Goal: Use online tool/utility: Utilize a website feature to perform a specific function

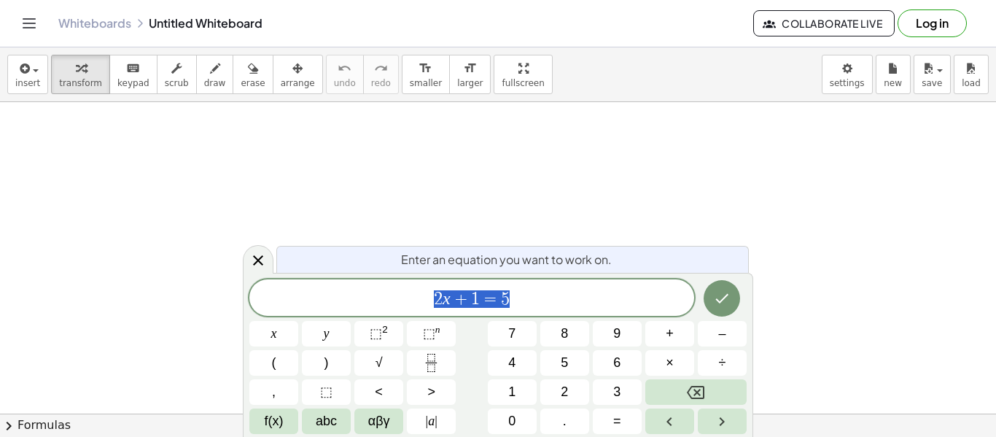
scroll to position [1, 0]
click at [507, 384] on button "1" at bounding box center [512, 392] width 49 height 26
click at [666, 339] on span "+" at bounding box center [669, 334] width 8 height 20
click at [508, 389] on span "1" at bounding box center [511, 392] width 7 height 20
click at [718, 297] on icon "Done" at bounding box center [721, 297] width 17 height 17
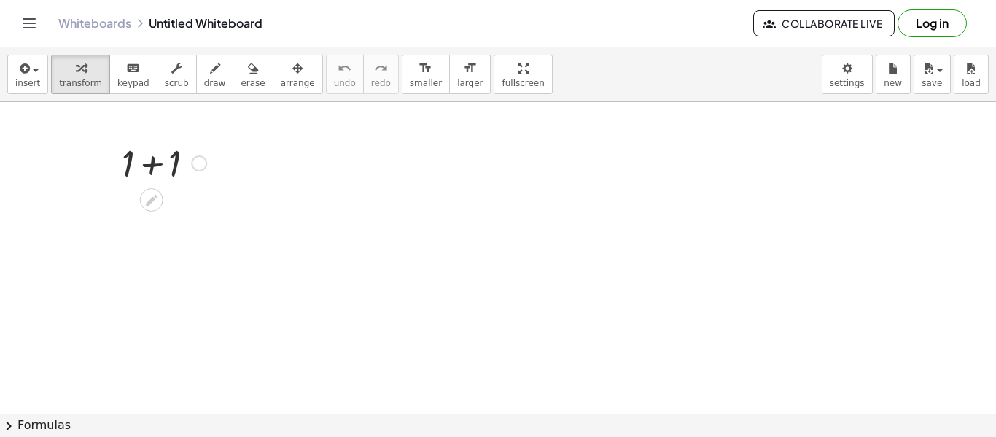
click at [132, 171] on div at bounding box center [163, 162] width 99 height 50
click at [151, 195] on icon at bounding box center [151, 199] width 15 height 15
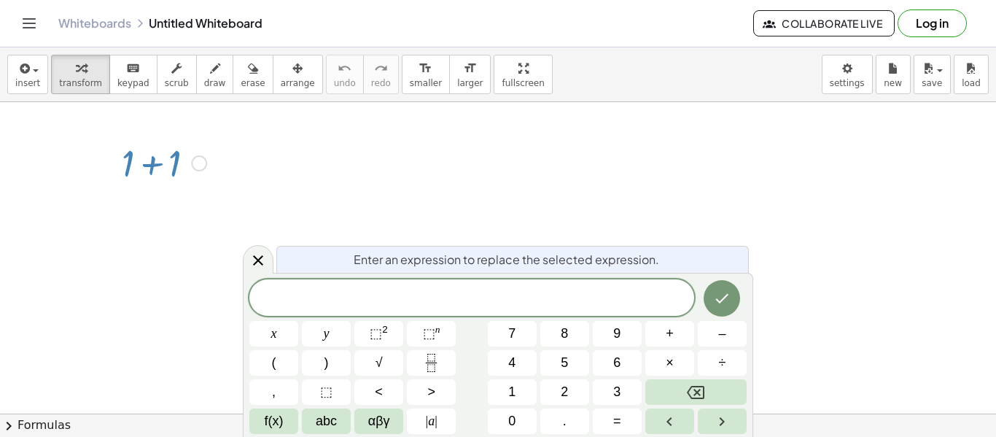
scroll to position [2, 0]
click at [649, 345] on button "+" at bounding box center [669, 334] width 49 height 26
click at [520, 344] on button "7" at bounding box center [512, 334] width 49 height 26
click at [622, 415] on button "=" at bounding box center [617, 421] width 49 height 26
click at [609, 366] on button "6" at bounding box center [617, 363] width 49 height 26
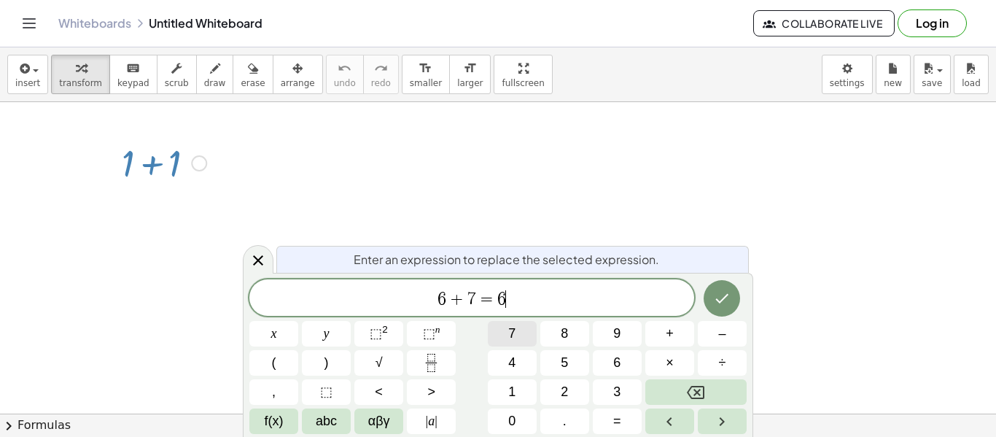
click at [516, 331] on button "7" at bounding box center [512, 334] width 49 height 26
click at [732, 300] on button "Done" at bounding box center [721, 298] width 36 height 36
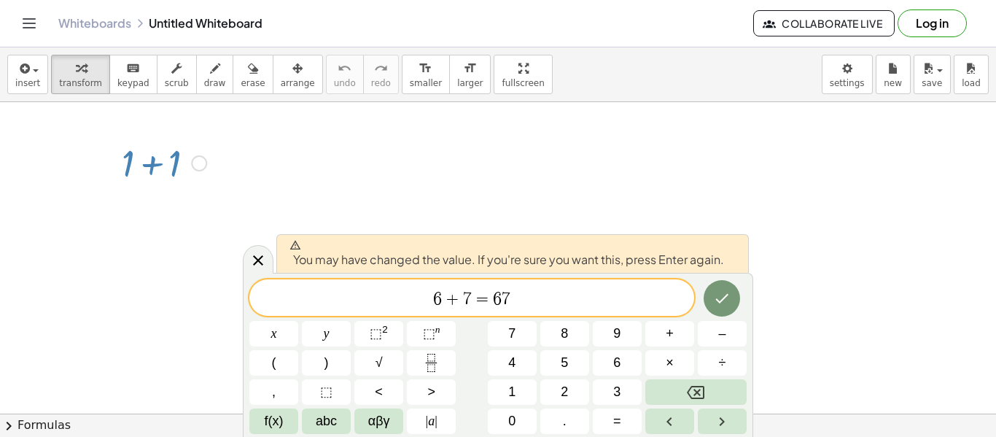
scroll to position [0, 0]
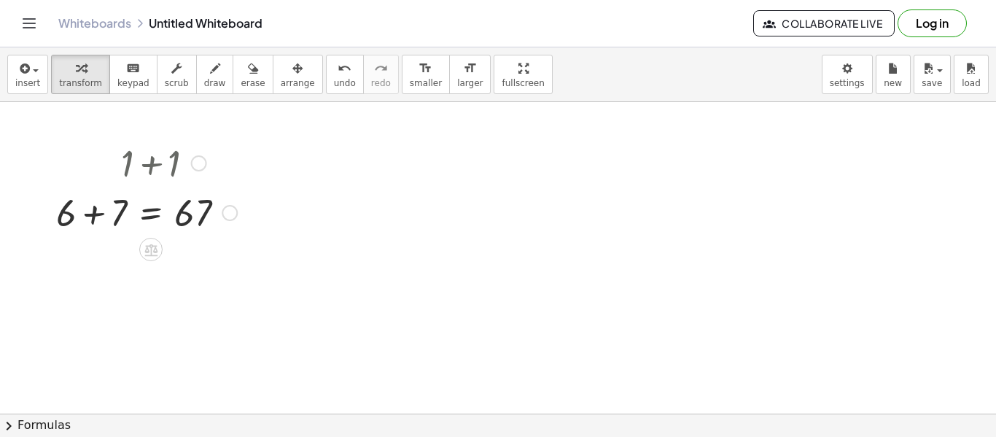
click at [156, 160] on div at bounding box center [146, 162] width 195 height 50
drag, startPoint x: 158, startPoint y: 163, endPoint x: 327, endPoint y: 201, distance: 173.4
click at [149, 160] on div at bounding box center [146, 162] width 195 height 50
click at [241, 70] on div "button" at bounding box center [253, 67] width 24 height 17
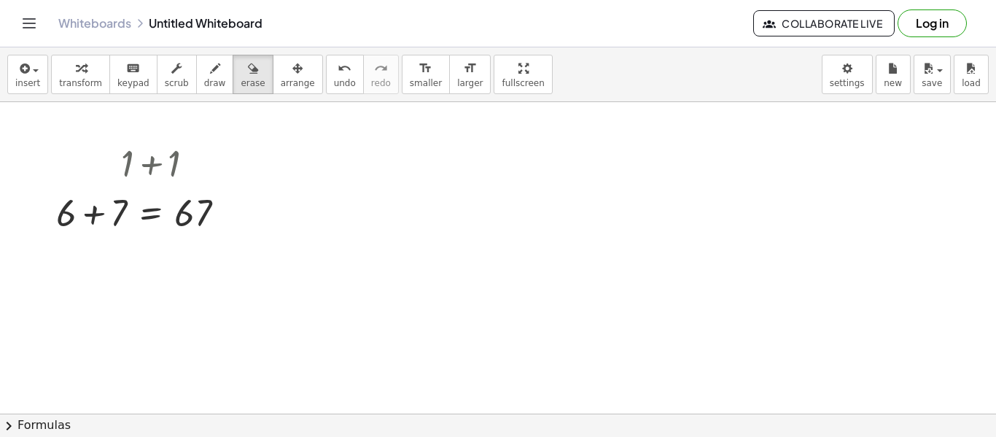
drag, startPoint x: 115, startPoint y: 151, endPoint x: 179, endPoint y: 155, distance: 64.2
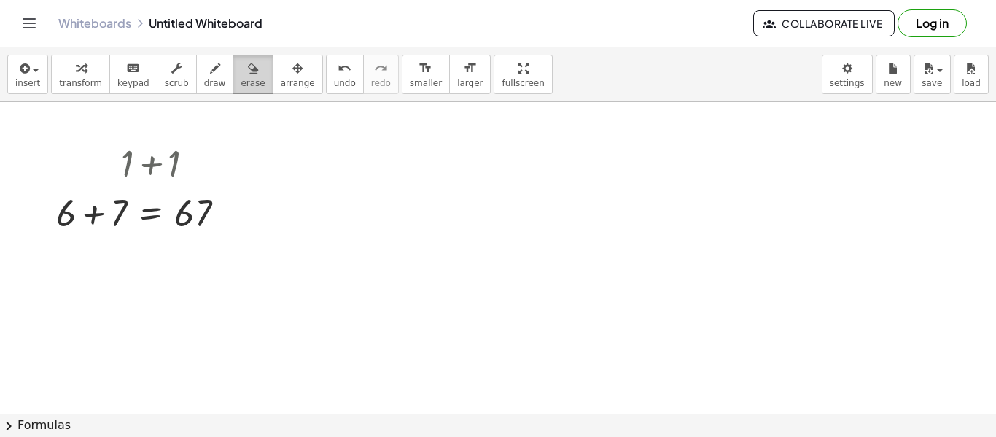
click at [245, 74] on div "button" at bounding box center [253, 67] width 24 height 17
click at [292, 69] on icon "button" at bounding box center [297, 68] width 10 height 17
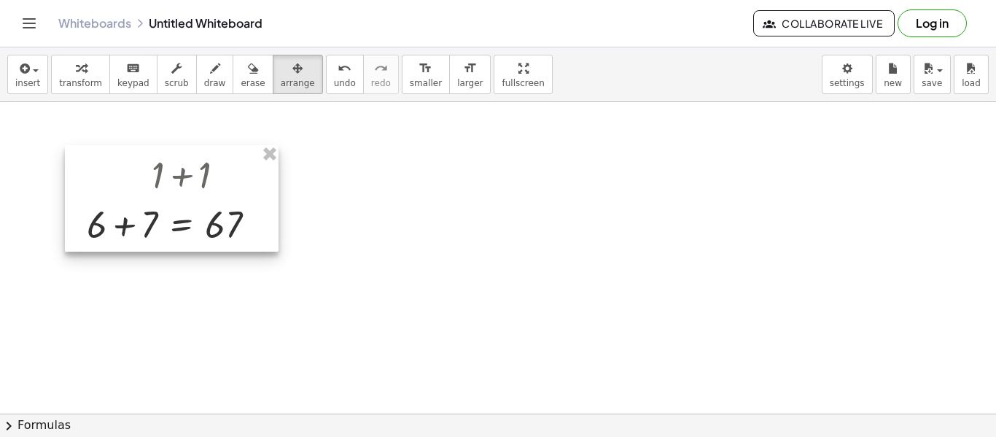
drag, startPoint x: 140, startPoint y: 168, endPoint x: 184, endPoint y: 184, distance: 47.3
click at [184, 184] on div at bounding box center [172, 198] width 214 height 106
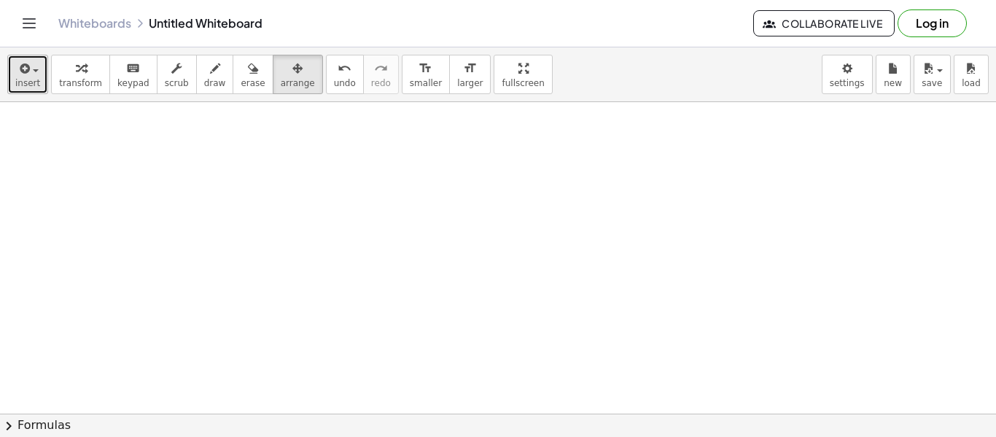
click at [13, 63] on button "insert" at bounding box center [27, 74] width 41 height 39
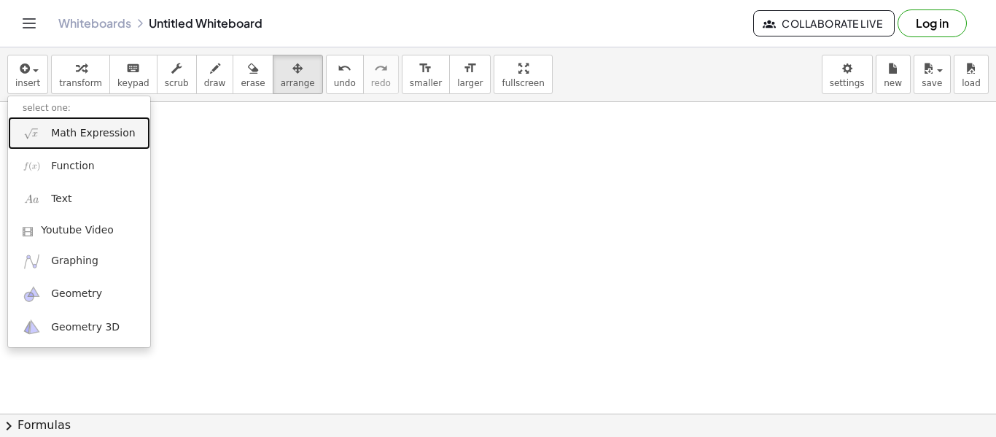
click at [58, 127] on span "Math Expression" at bounding box center [93, 133] width 84 height 15
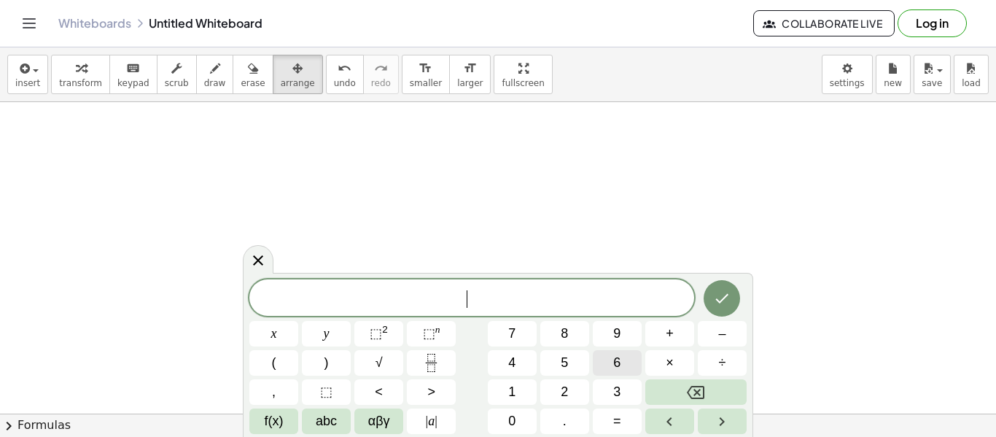
click at [611, 371] on button "6" at bounding box center [617, 363] width 49 height 26
click at [666, 340] on span "+" at bounding box center [669, 334] width 8 height 20
click at [509, 344] on button "7" at bounding box center [512, 334] width 49 height 26
click at [722, 305] on icon "Done" at bounding box center [721, 297] width 17 height 17
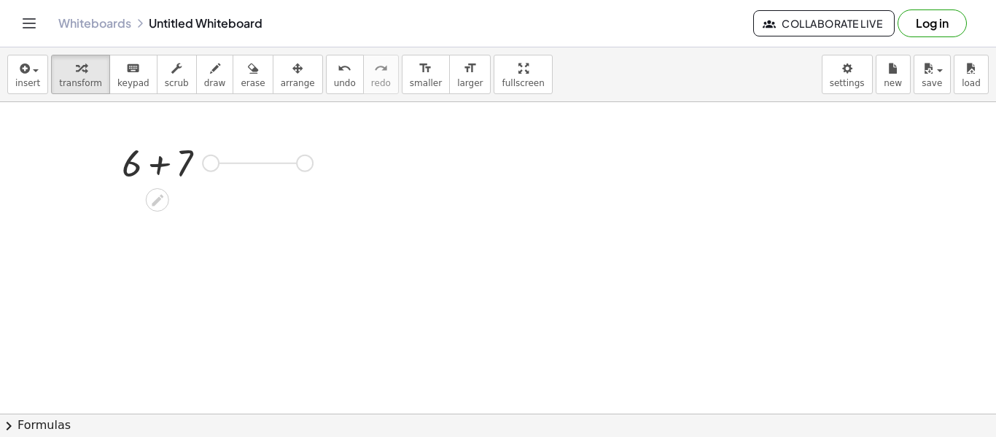
drag, startPoint x: 206, startPoint y: 168, endPoint x: 300, endPoint y: 168, distance: 94.0
drag, startPoint x: 297, startPoint y: 172, endPoint x: 324, endPoint y: 232, distance: 65.6
drag, startPoint x: 318, startPoint y: 222, endPoint x: 145, endPoint y: 226, distance: 172.8
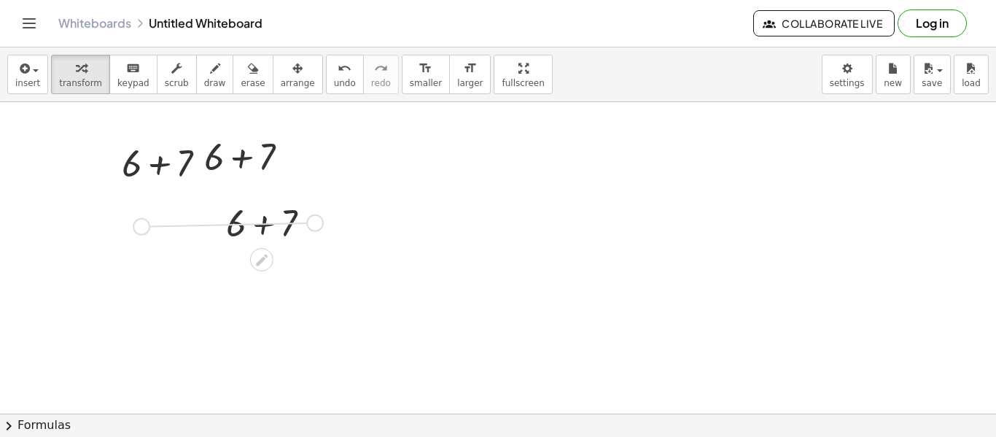
click at [141, 219] on div at bounding box center [90, 219] width 112 height 50
click at [103, 212] on div at bounding box center [90, 219] width 112 height 50
click at [98, 213] on div at bounding box center [90, 219] width 112 height 50
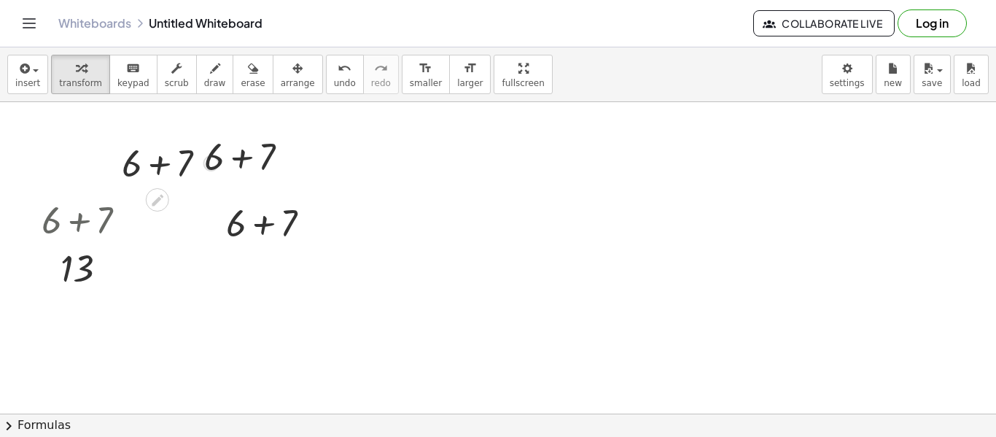
click at [179, 149] on div at bounding box center [170, 162] width 112 height 50
click at [242, 151] on div at bounding box center [253, 155] width 112 height 50
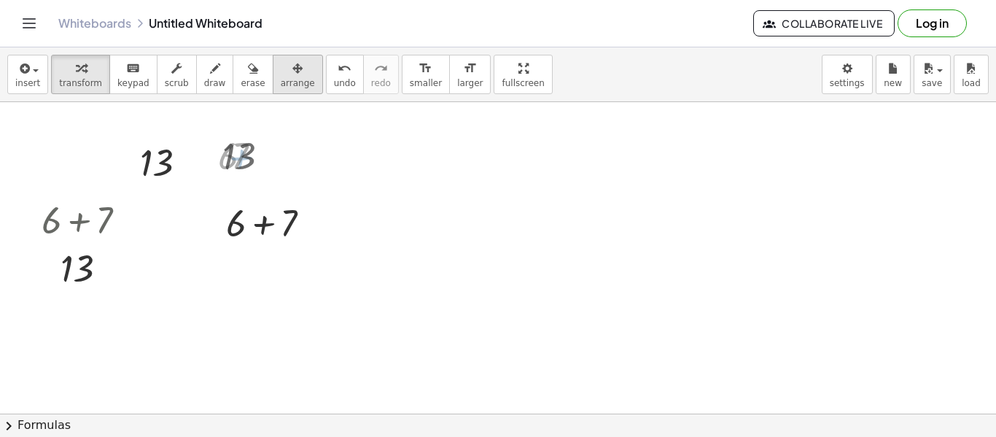
click at [281, 85] on span "arrange" at bounding box center [298, 83] width 34 height 10
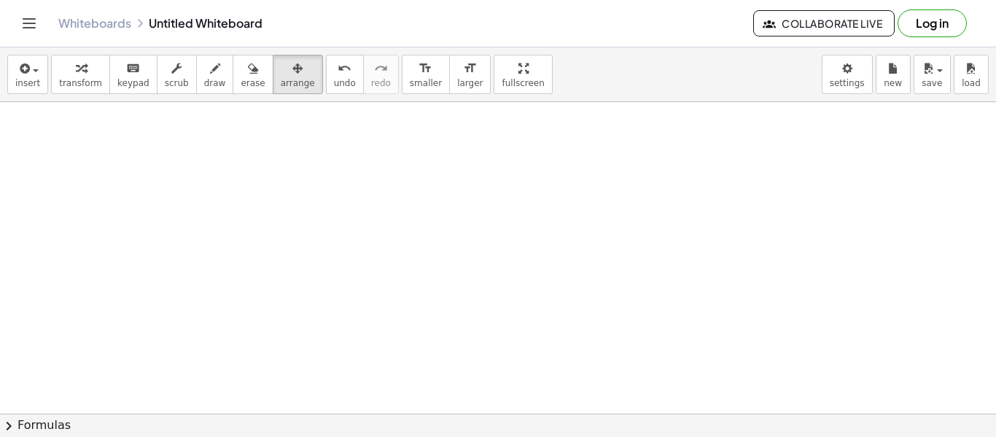
click at [5, 79] on div "insert select one: Math Expression Function Text Youtube Video Graphing Geometr…" at bounding box center [498, 74] width 996 height 55
click at [10, 77] on button "insert" at bounding box center [27, 74] width 41 height 39
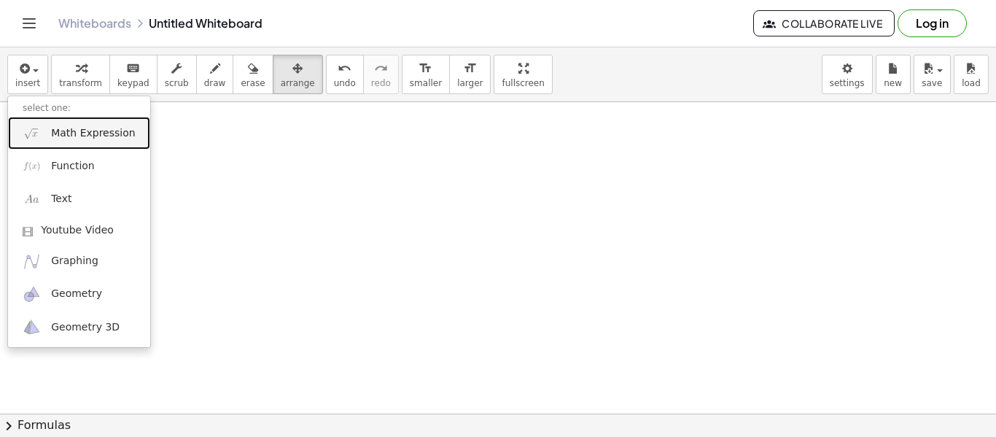
click at [47, 139] on link "Math Expression" at bounding box center [79, 133] width 142 height 33
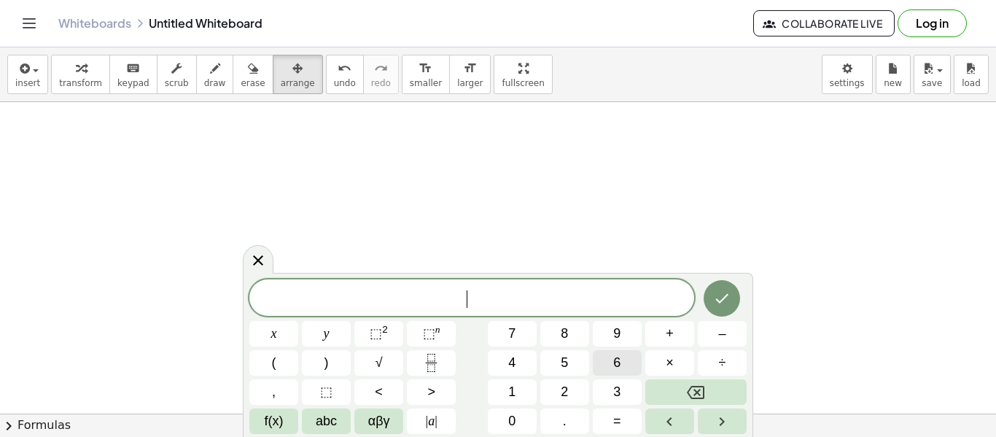
click at [613, 361] on span "6" at bounding box center [616, 363] width 7 height 20
click at [661, 339] on button "+" at bounding box center [669, 334] width 49 height 26
click at [525, 340] on button "7" at bounding box center [512, 334] width 49 height 26
click at [616, 420] on span "=" at bounding box center [617, 421] width 8 height 20
click at [594, 360] on button "6" at bounding box center [617, 363] width 49 height 26
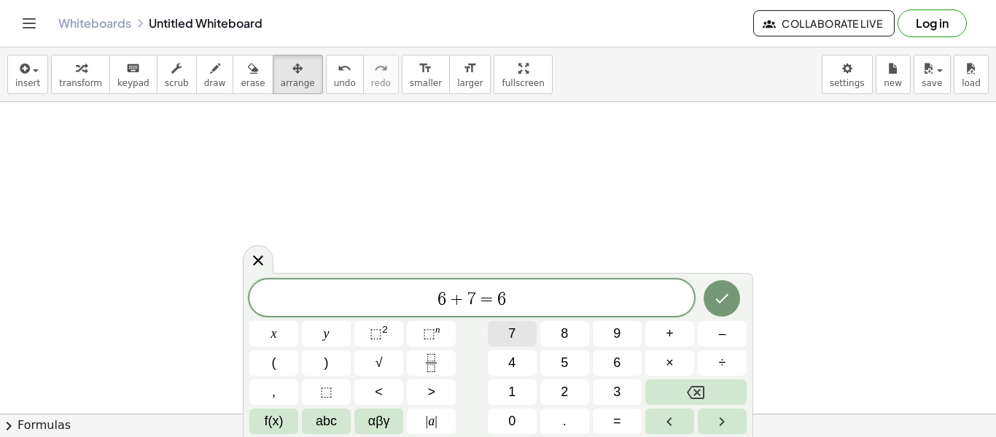
click at [520, 340] on button "7" at bounding box center [512, 334] width 49 height 26
click at [730, 302] on icon "Done" at bounding box center [721, 297] width 17 height 17
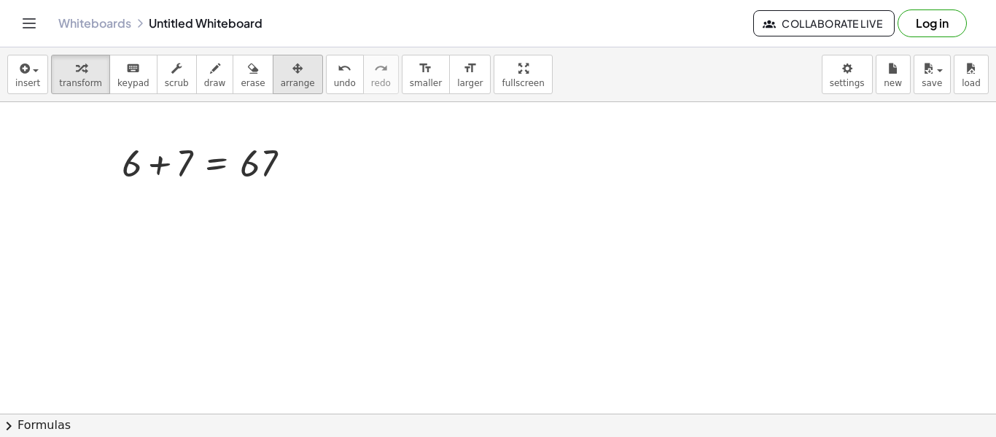
click at [292, 69] on icon "button" at bounding box center [297, 68] width 10 height 17
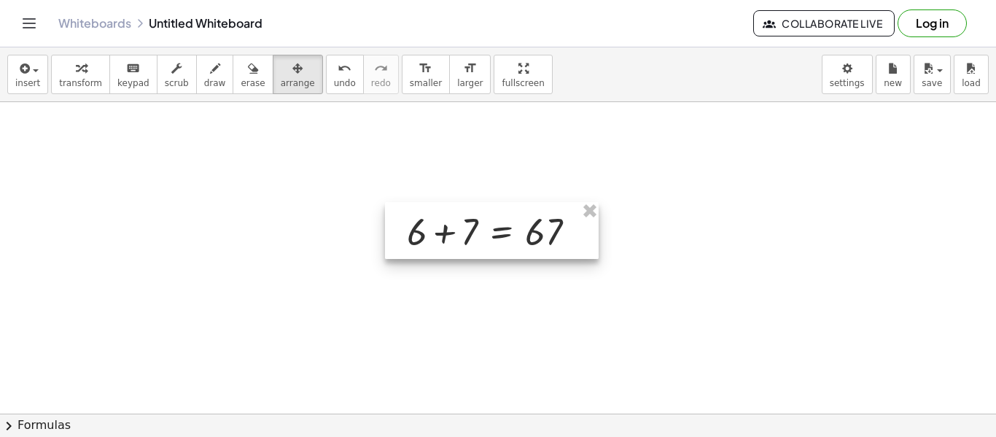
drag, startPoint x: 225, startPoint y: 160, endPoint x: 512, endPoint y: 227, distance: 294.9
click at [512, 227] on div at bounding box center [492, 230] width 214 height 57
click at [292, 66] on icon "button" at bounding box center [297, 68] width 10 height 17
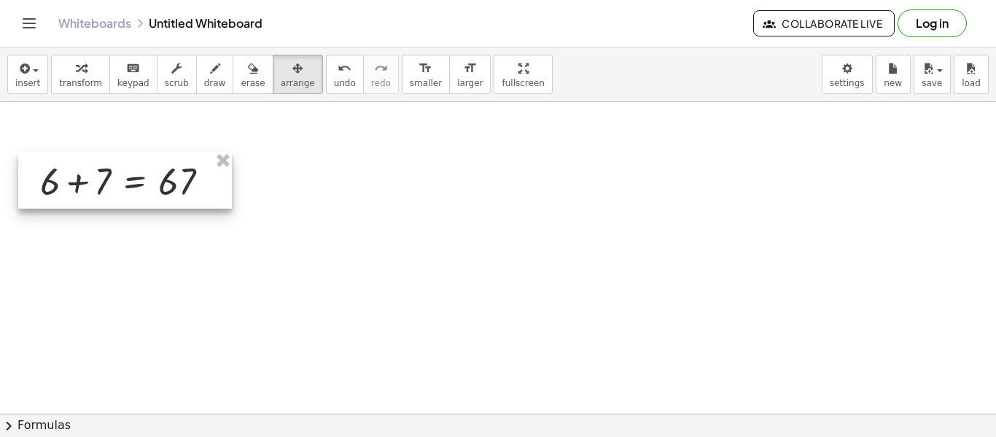
drag, startPoint x: 479, startPoint y: 214, endPoint x: 119, endPoint y: 167, distance: 363.1
click at [119, 167] on div at bounding box center [125, 180] width 214 height 57
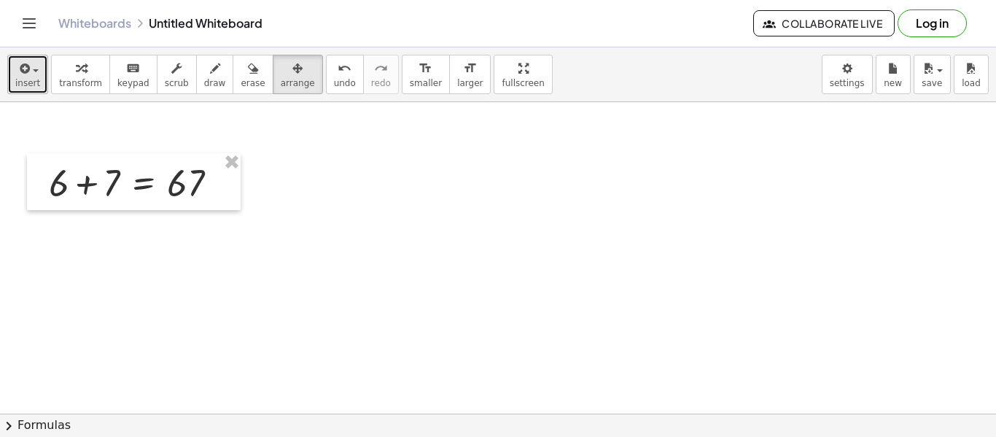
click at [26, 66] on icon "button" at bounding box center [23, 68] width 13 height 17
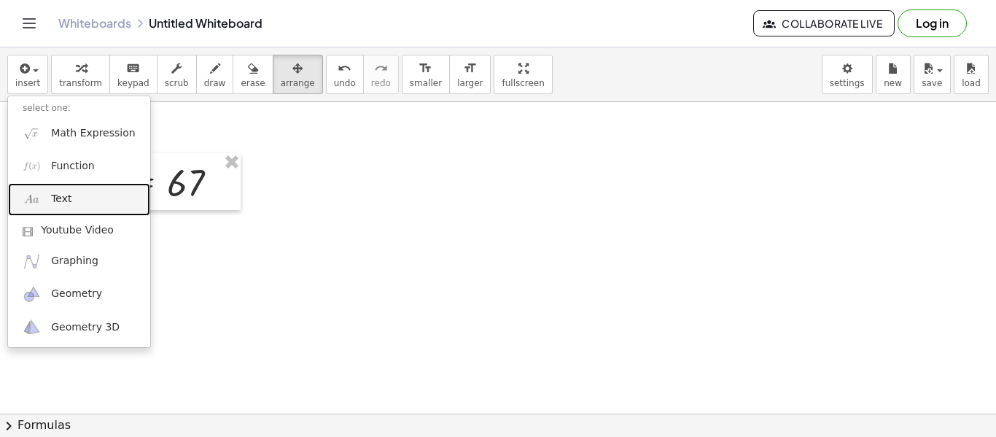
click at [76, 201] on link "Text" at bounding box center [79, 199] width 142 height 33
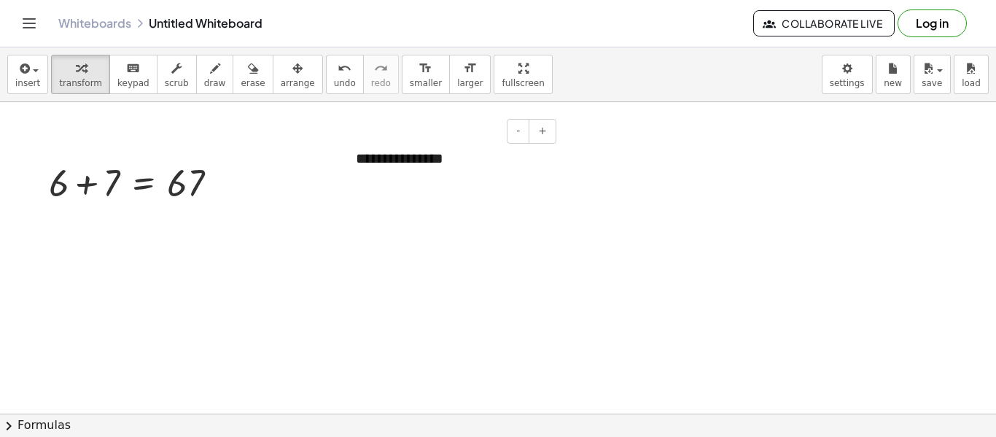
click at [464, 144] on div "**********" at bounding box center [450, 158] width 219 height 50
click at [411, 158] on div "**********" at bounding box center [450, 158] width 219 height 50
click at [445, 172] on div "**********" at bounding box center [450, 158] width 219 height 50
click at [365, 164] on div "**********" at bounding box center [450, 158] width 219 height 50
click at [512, 160] on div "**********" at bounding box center [450, 158] width 219 height 50
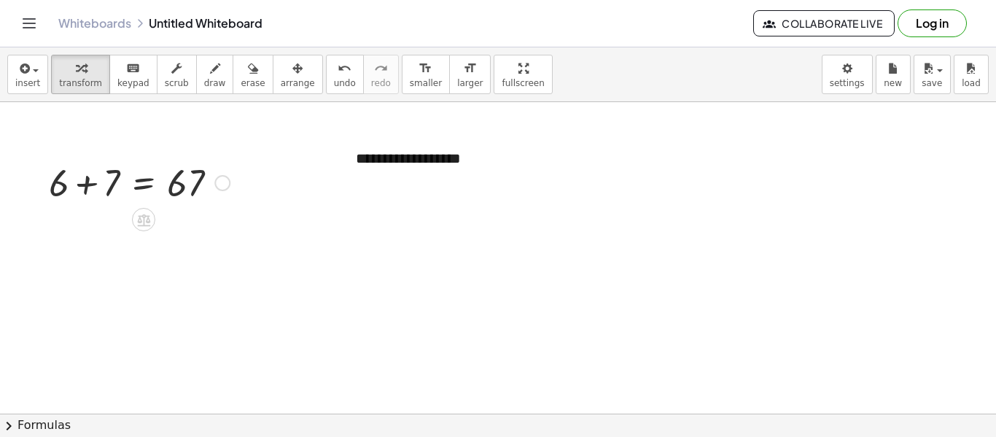
click at [238, 188] on div "+ 6 + 7 = 67" at bounding box center [134, 181] width 214 height 57
click at [146, 184] on div at bounding box center [139, 182] width 195 height 50
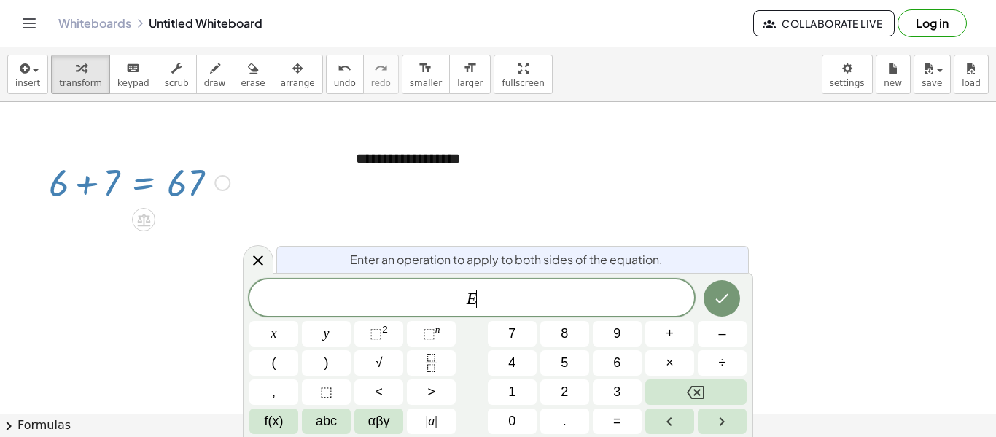
scroll to position [4, 0]
click at [157, 184] on div at bounding box center [139, 182] width 195 height 50
click at [248, 77] on icon "button" at bounding box center [253, 68] width 10 height 17
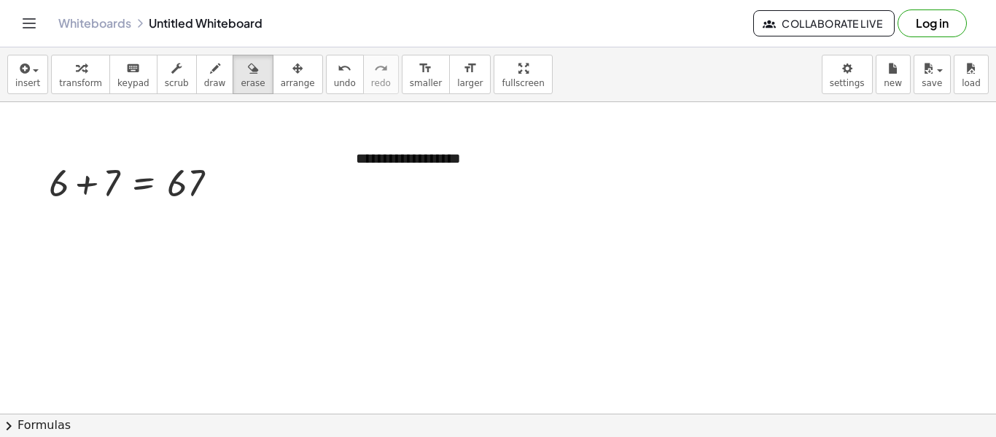
click at [241, 80] on span "erase" at bounding box center [253, 83] width 24 height 10
click at [281, 74] on div "button" at bounding box center [298, 67] width 34 height 17
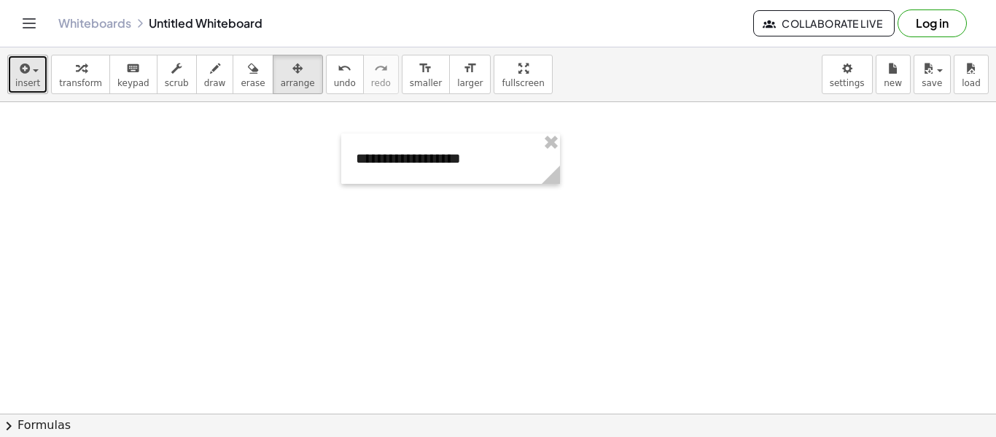
click at [24, 88] on button "insert" at bounding box center [27, 74] width 41 height 39
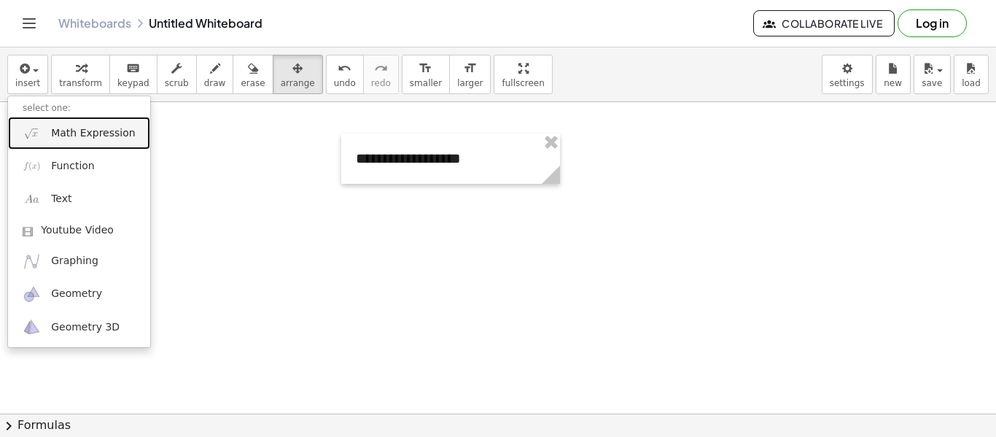
click at [54, 133] on span "Math Expression" at bounding box center [93, 133] width 84 height 15
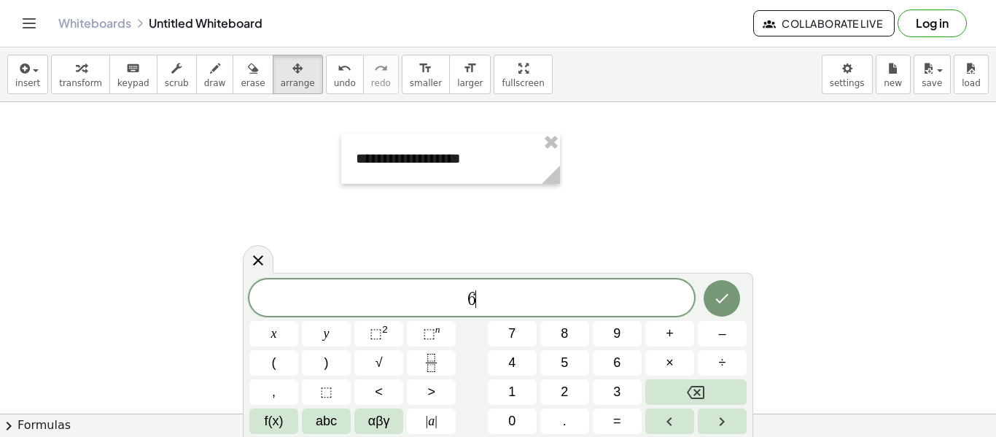
scroll to position [5, 0]
click at [709, 300] on button "Done" at bounding box center [721, 298] width 36 height 36
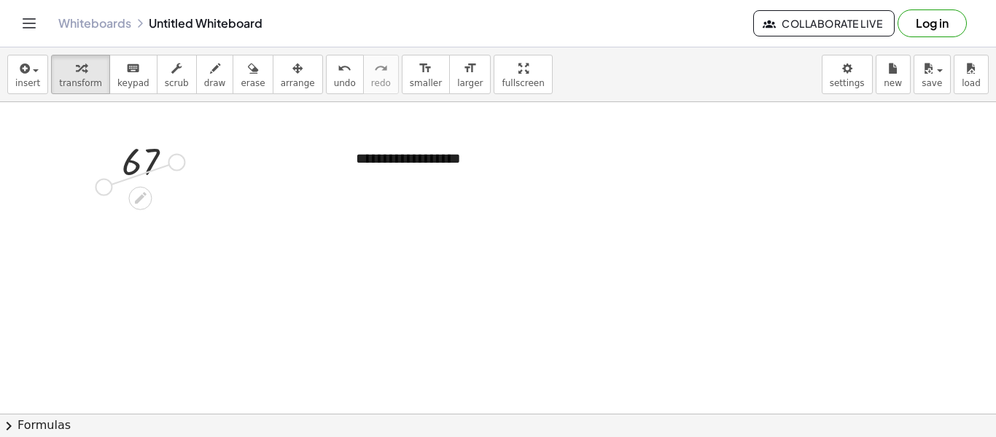
drag, startPoint x: 179, startPoint y: 163, endPoint x: 112, endPoint y: 191, distance: 72.5
click at [281, 82] on span "arrange" at bounding box center [298, 83] width 34 height 10
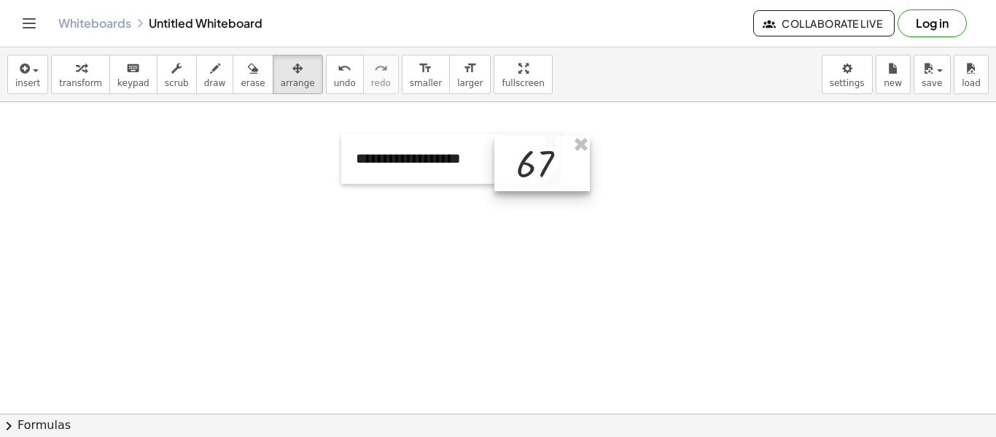
drag, startPoint x: 131, startPoint y: 155, endPoint x: 529, endPoint y: 157, distance: 397.9
click at [529, 157] on div at bounding box center [541, 163] width 95 height 55
click at [580, 177] on div at bounding box center [541, 156] width 95 height 55
click at [32, 78] on span "insert" at bounding box center [27, 83] width 25 height 10
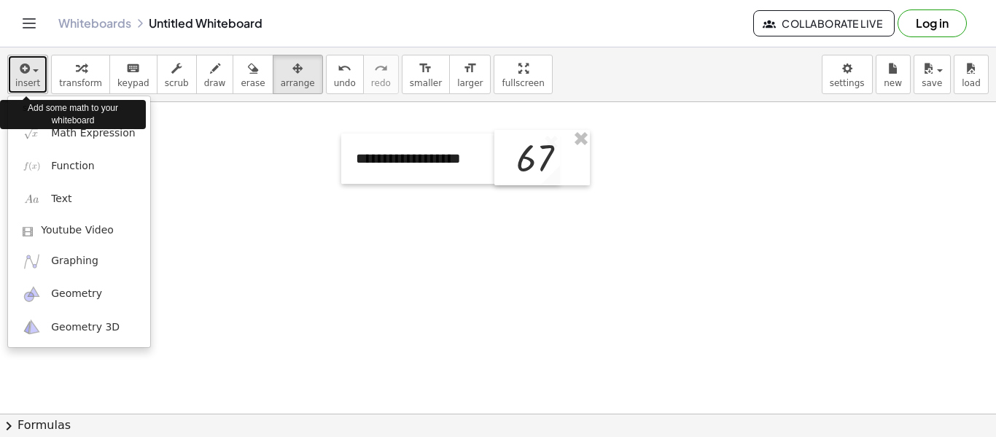
click at [27, 74] on icon "button" at bounding box center [23, 68] width 13 height 17
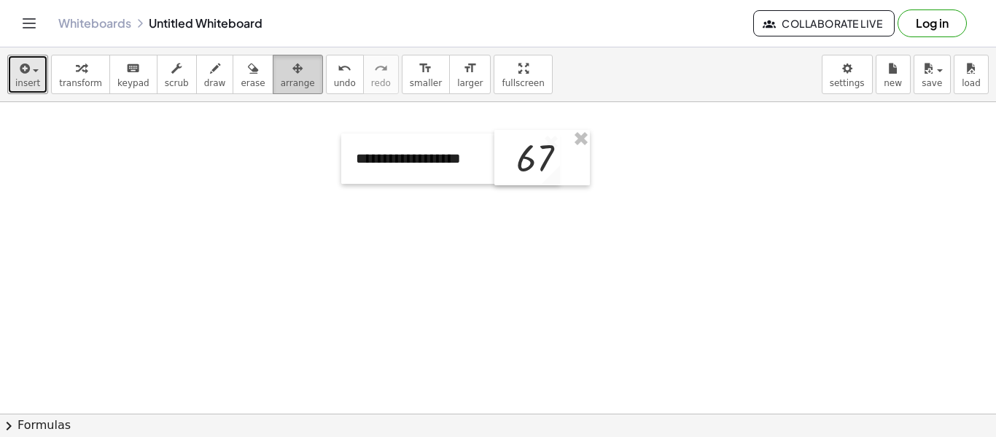
click at [286, 76] on button "arrange" at bounding box center [298, 74] width 50 height 39
click at [19, 78] on span "insert" at bounding box center [27, 83] width 25 height 10
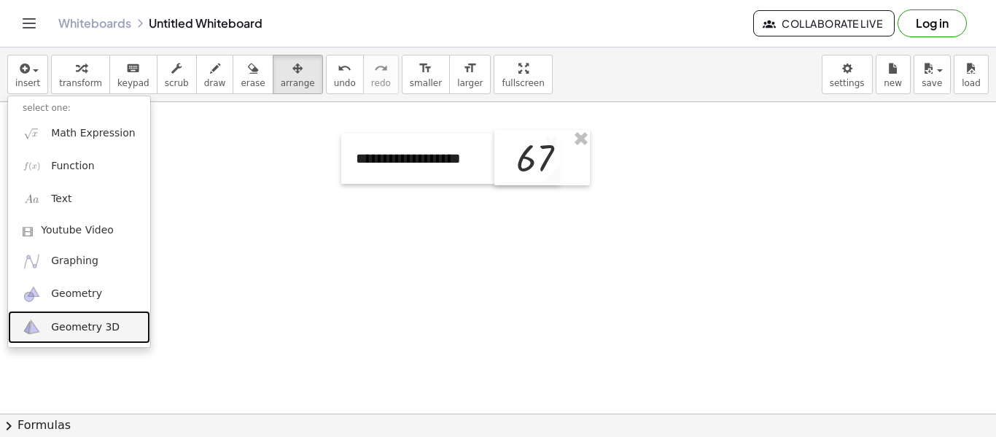
click at [55, 323] on span "Geometry 3D" at bounding box center [85, 327] width 69 height 15
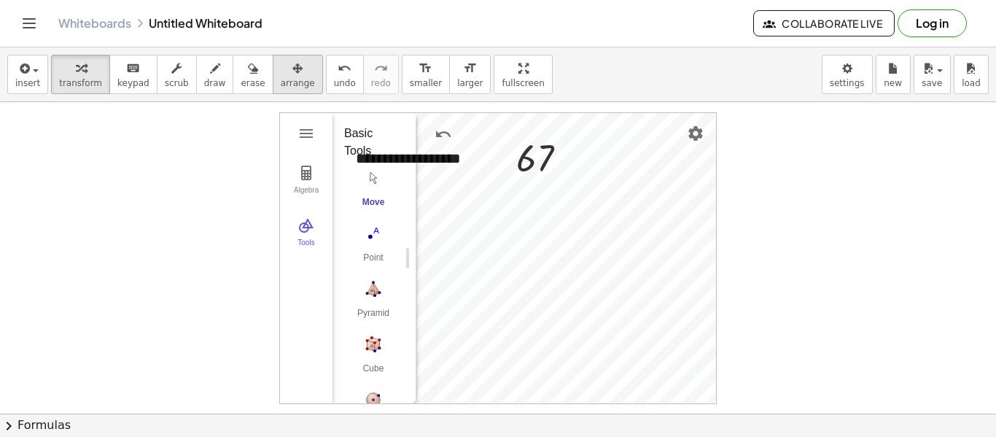
click at [292, 71] on icon "button" at bounding box center [297, 68] width 10 height 17
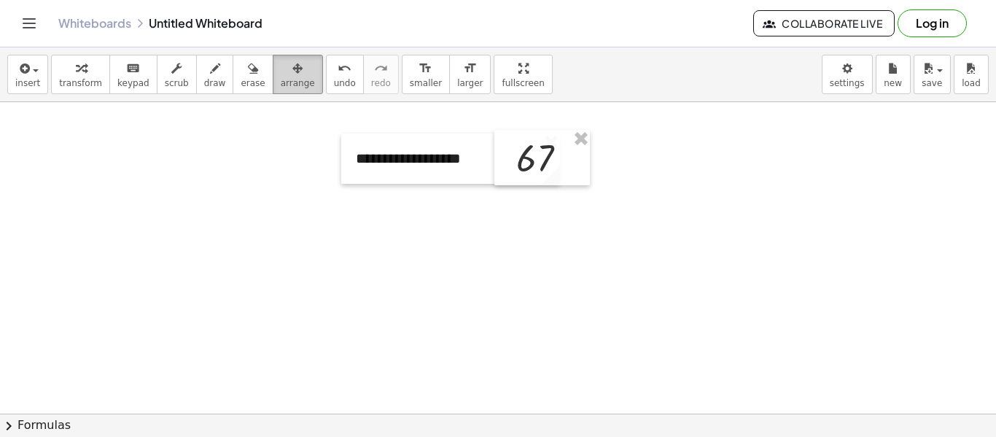
click at [289, 68] on div "button" at bounding box center [298, 67] width 34 height 17
click at [18, 75] on icon "button" at bounding box center [23, 68] width 13 height 17
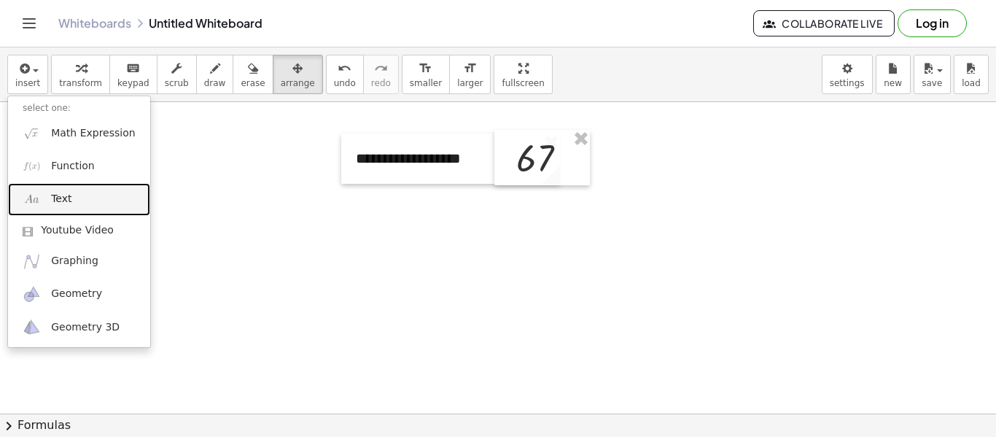
click at [52, 200] on span "Text" at bounding box center [61, 199] width 20 height 15
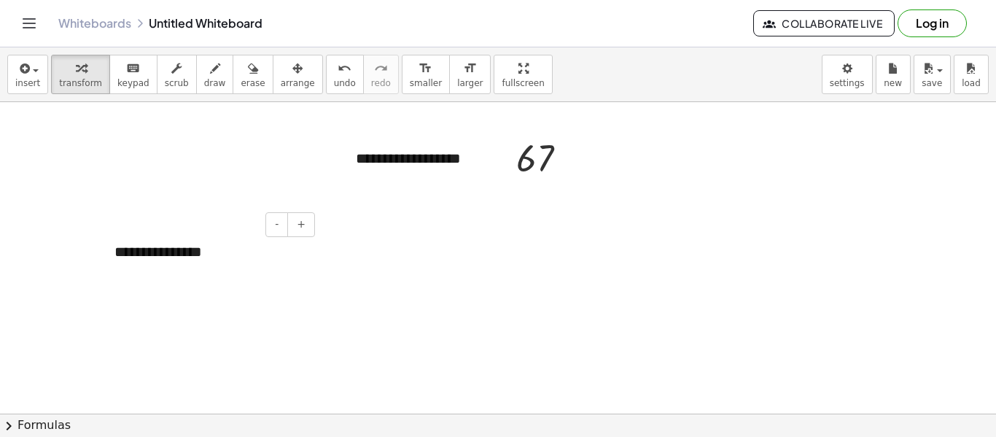
click at [255, 247] on div "**********" at bounding box center [209, 252] width 219 height 50
